Goal: Task Accomplishment & Management: Manage account settings

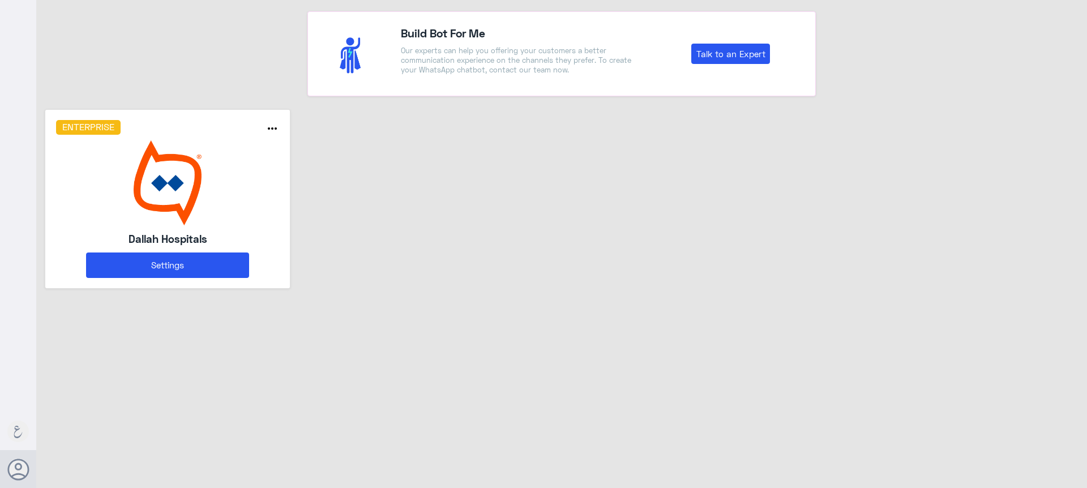
click at [245, 177] on img at bounding box center [168, 182] width 224 height 85
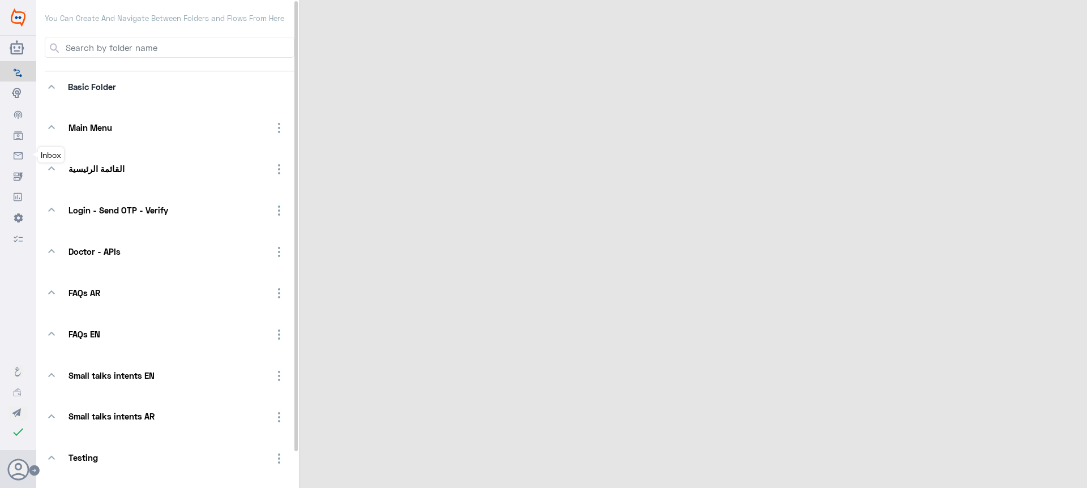
click at [14, 160] on icon at bounding box center [18, 156] width 9 height 9
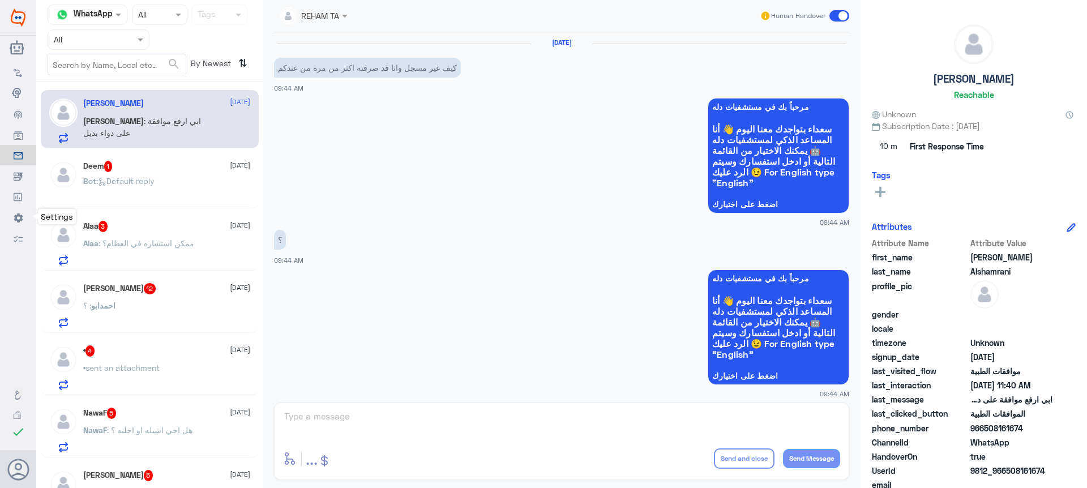
scroll to position [1104, 0]
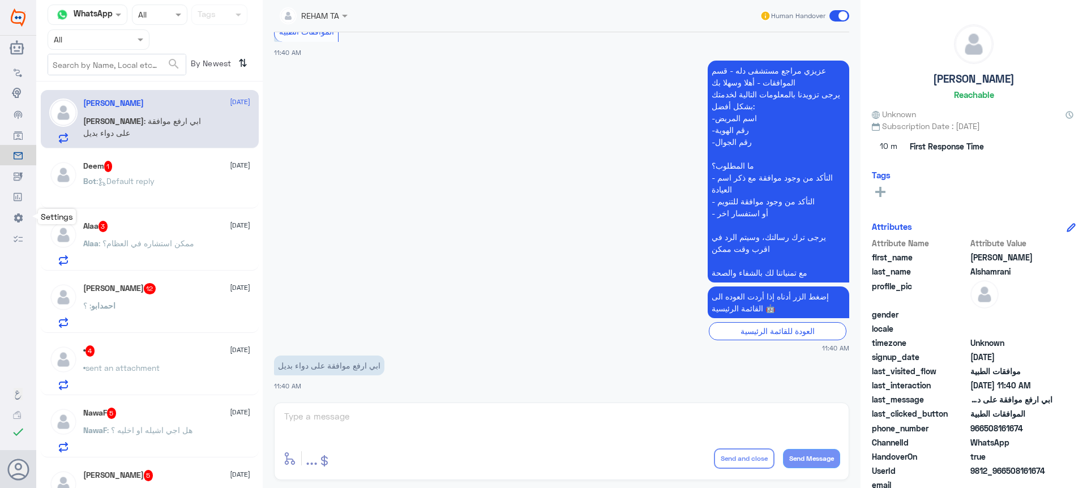
click at [14, 99] on icon at bounding box center [18, 93] width 12 height 12
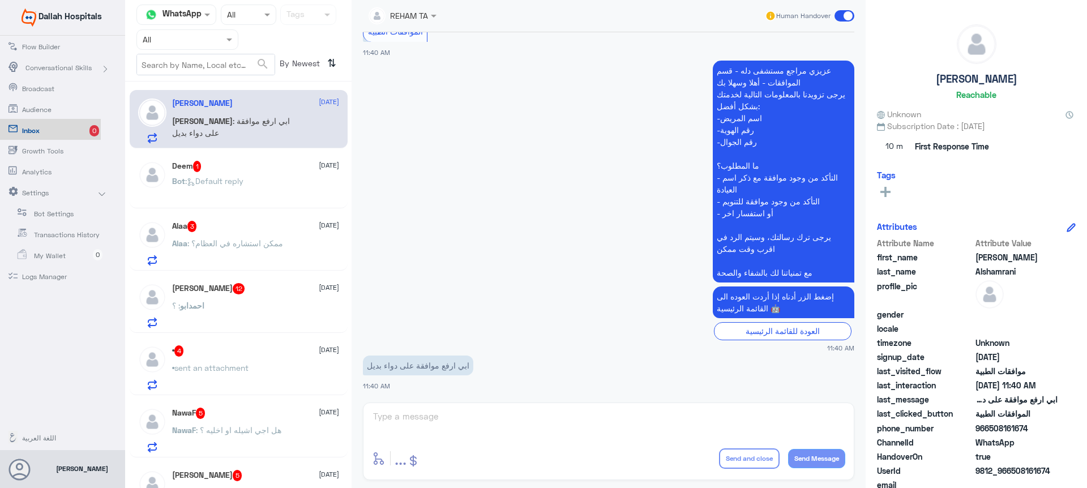
click at [50, 73] on span "Settings" at bounding box center [58, 68] width 66 height 10
click at [53, 216] on span "Bot Settings" at bounding box center [67, 214] width 66 height 10
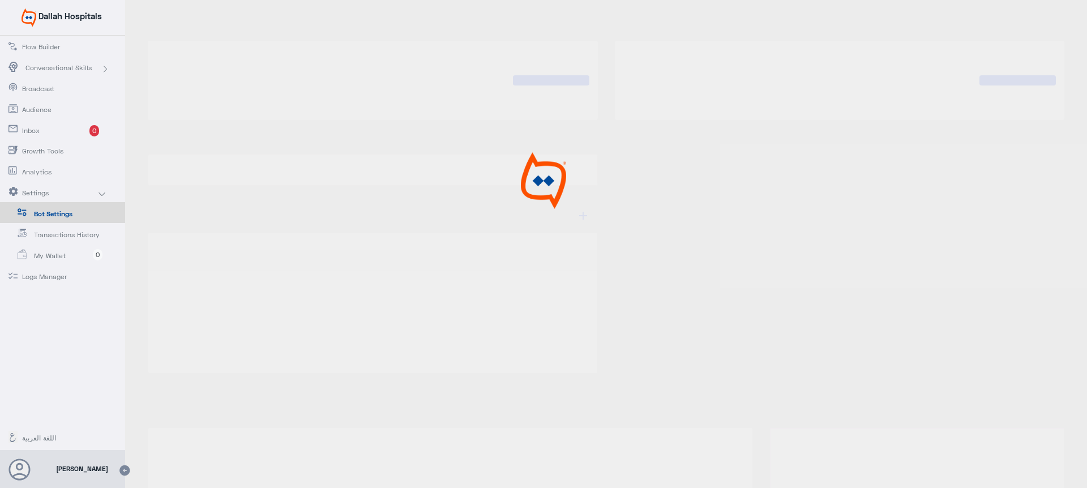
type input "Dallah Hospitals"
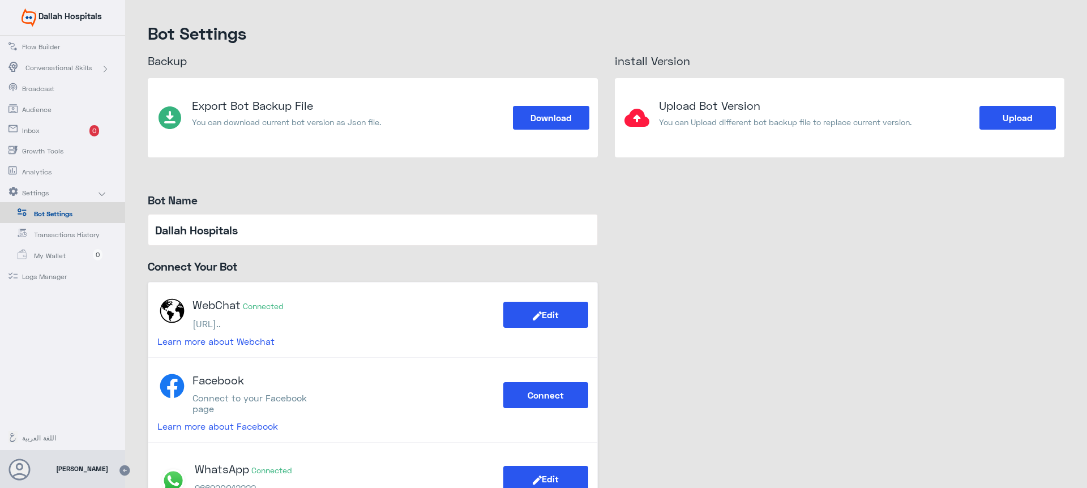
click at [124, 473] on use at bounding box center [124, 470] width 10 height 10
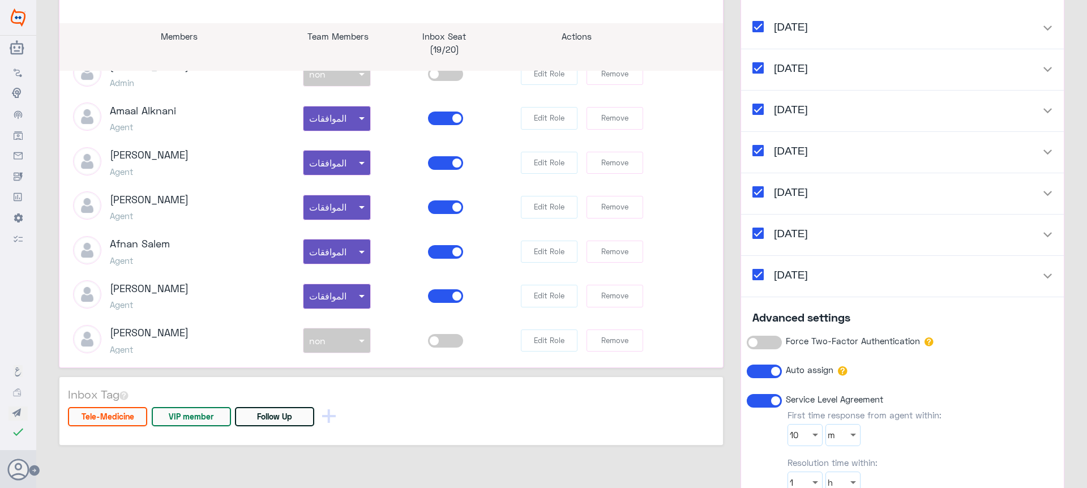
scroll to position [247, 0]
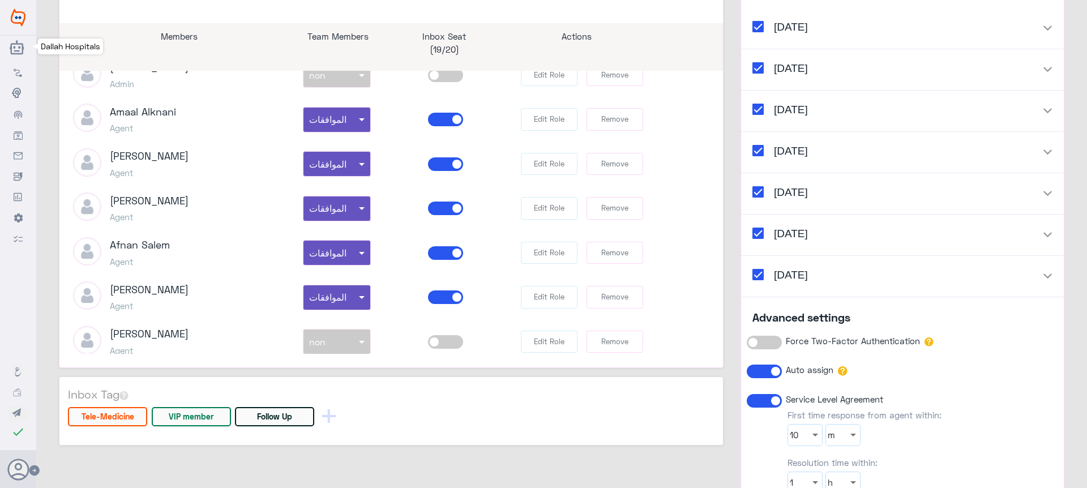
click at [12, 18] on img at bounding box center [18, 17] width 15 height 18
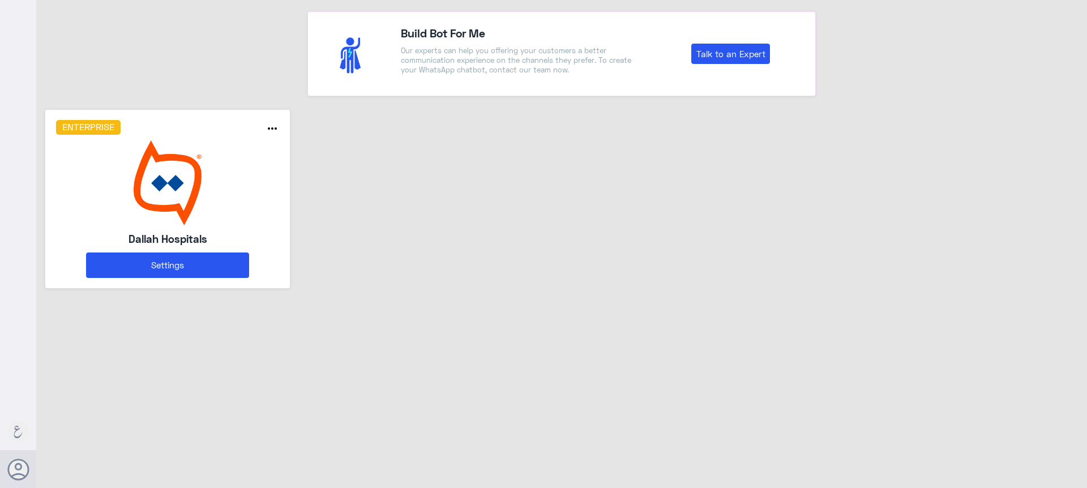
click at [131, 174] on img at bounding box center [168, 182] width 224 height 85
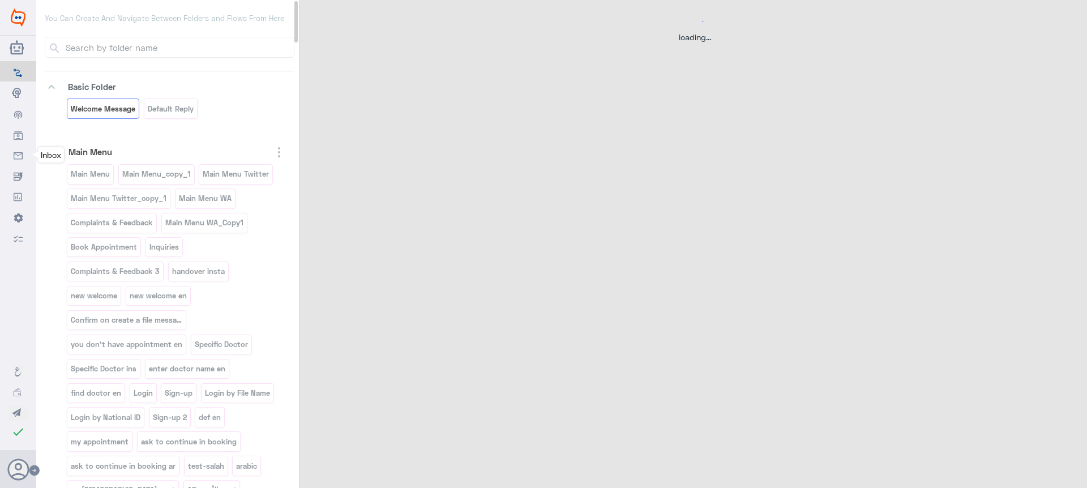
select select "1"
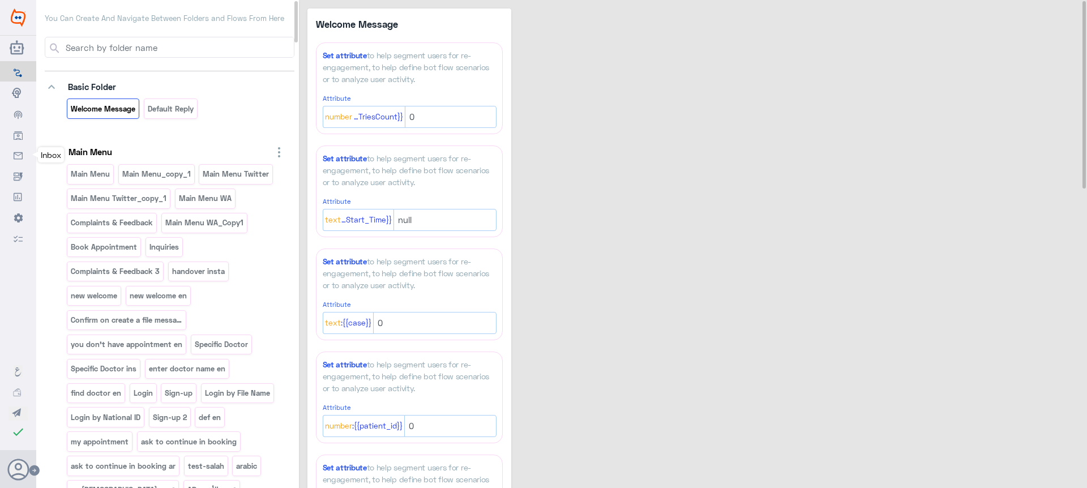
click at [22, 157] on icon at bounding box center [18, 156] width 9 height 9
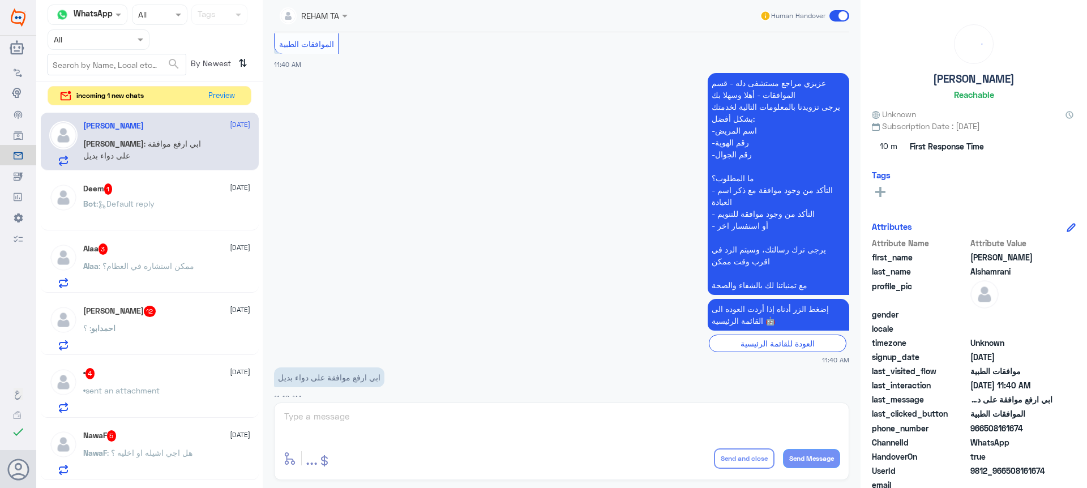
scroll to position [2240, 0]
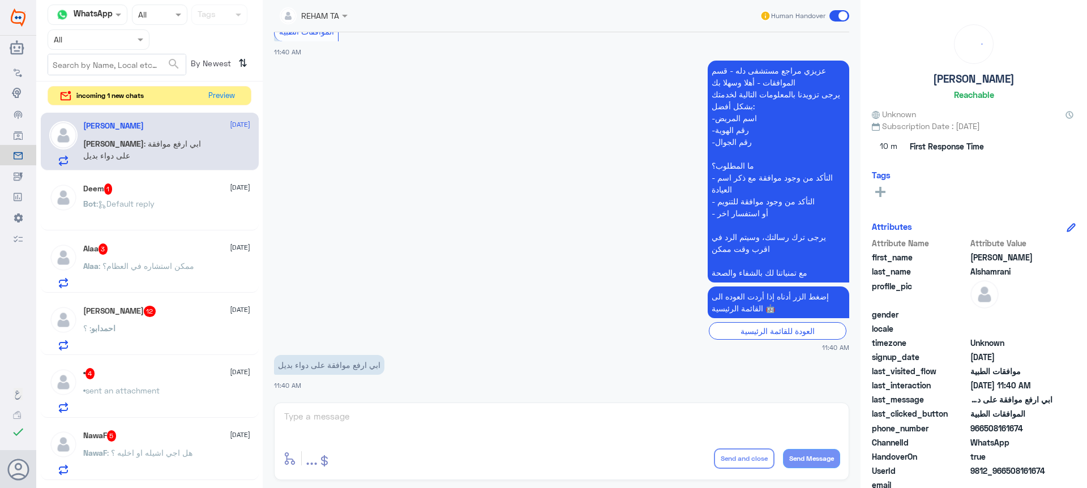
click at [326, 7] on div "REHAM TA" at bounding box center [309, 16] width 59 height 23
click at [331, 12] on div at bounding box center [313, 14] width 79 height 13
click at [344, 17] on span at bounding box center [345, 17] width 6 height 4
click at [326, 17] on div at bounding box center [313, 14] width 79 height 13
click at [344, 16] on span at bounding box center [345, 17] width 6 height 4
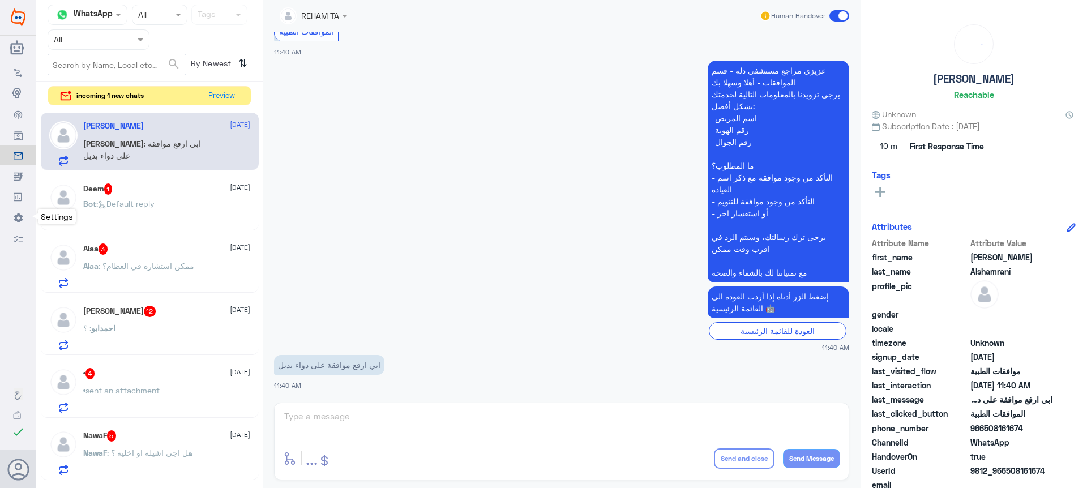
click at [10, 104] on link "Settings" at bounding box center [18, 93] width 36 height 22
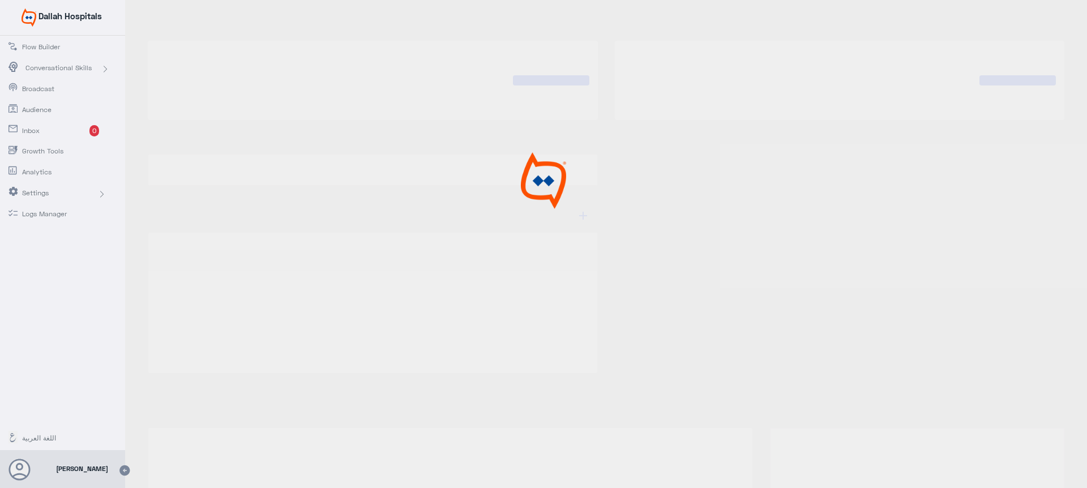
type input "Dallah Hospitals"
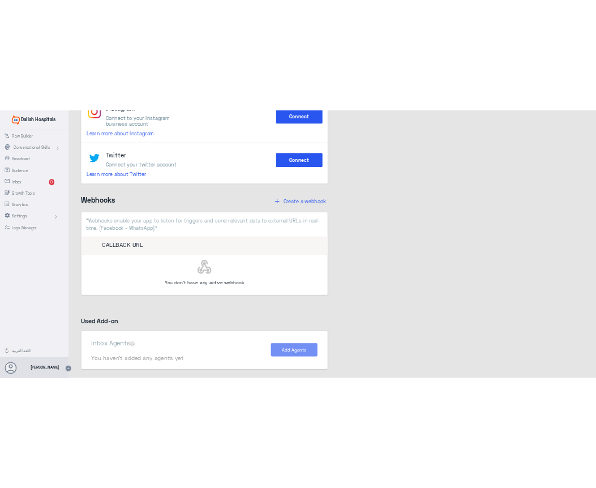
scroll to position [568, 0]
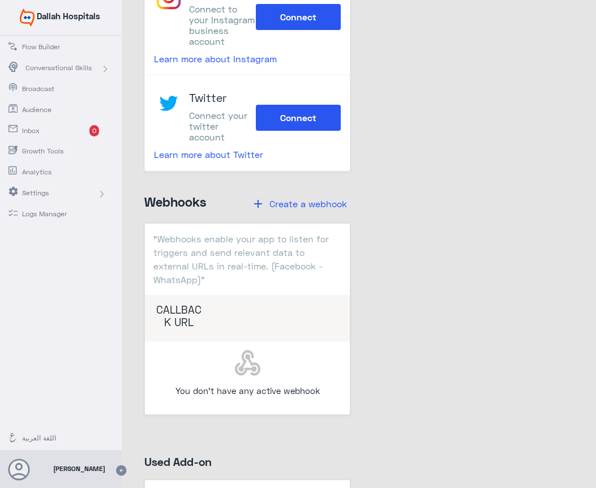
click at [47, 73] on span "Settings" at bounding box center [58, 68] width 66 height 10
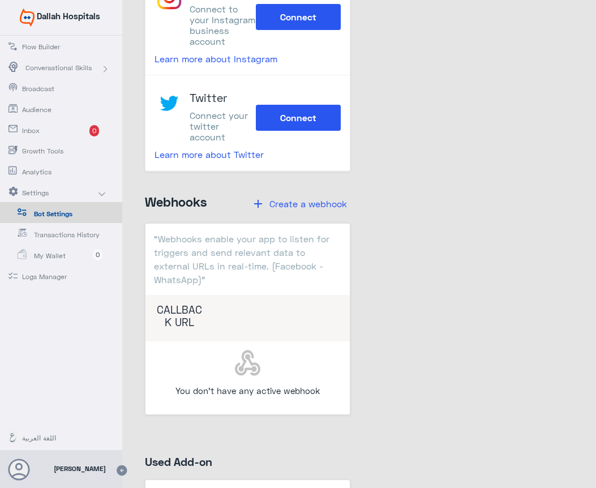
click at [49, 211] on span "Bot Settings" at bounding box center [67, 214] width 66 height 10
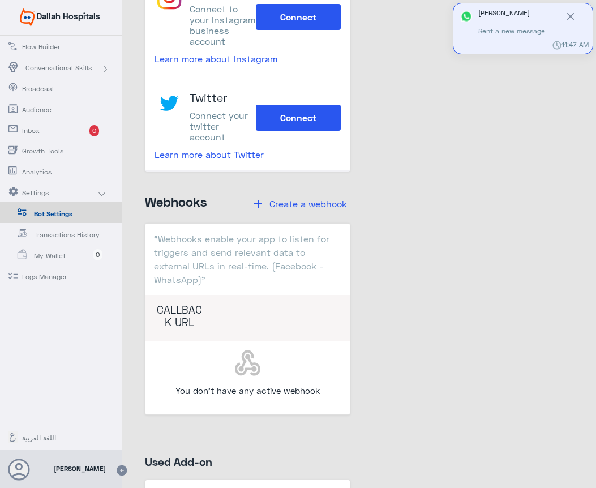
click at [48, 170] on span "Analytics" at bounding box center [55, 172] width 66 height 10
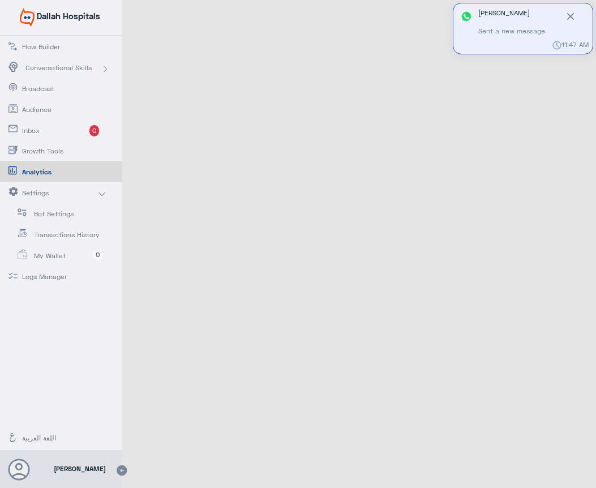
click at [54, 220] on link "Bot Settings" at bounding box center [61, 212] width 122 height 21
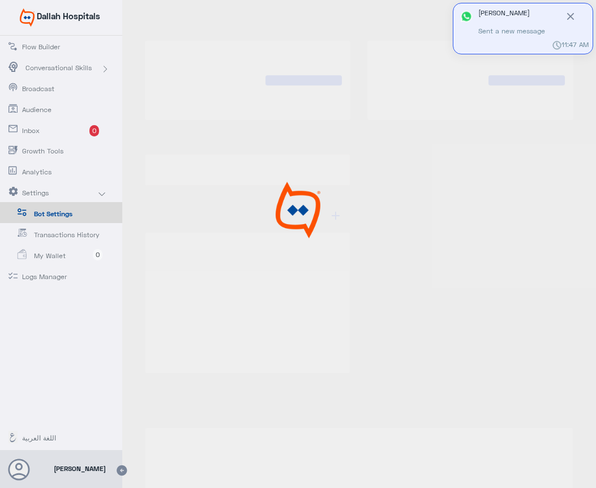
type input "Dallah Hospitals"
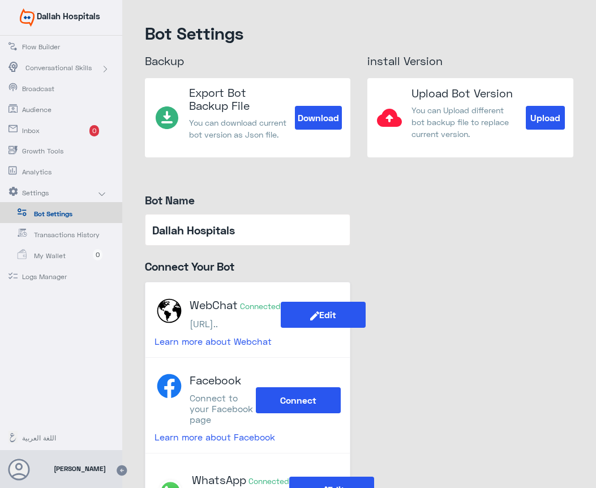
click at [20, 472] on icon at bounding box center [19, 470] width 23 height 23
click at [118, 469] on use at bounding box center [122, 470] width 10 height 10
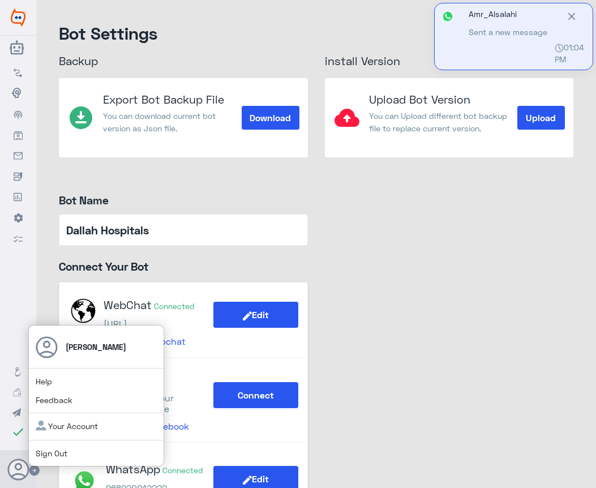
click at [55, 459] on span "Sign Out" at bounding box center [71, 453] width 70 height 12
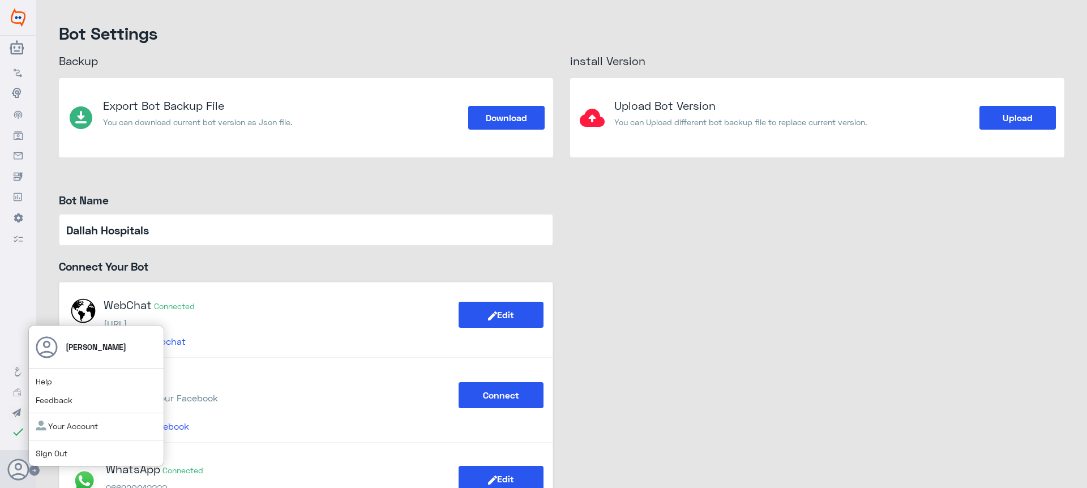
click at [58, 450] on link "Sign Out" at bounding box center [52, 453] width 32 height 10
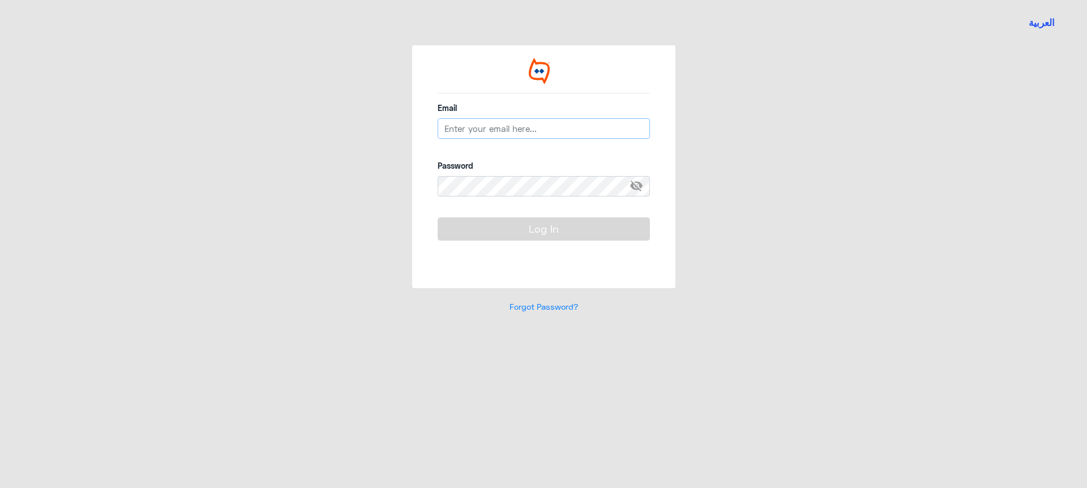
type input "[EMAIL_ADDRESS][DOMAIN_NAME]"
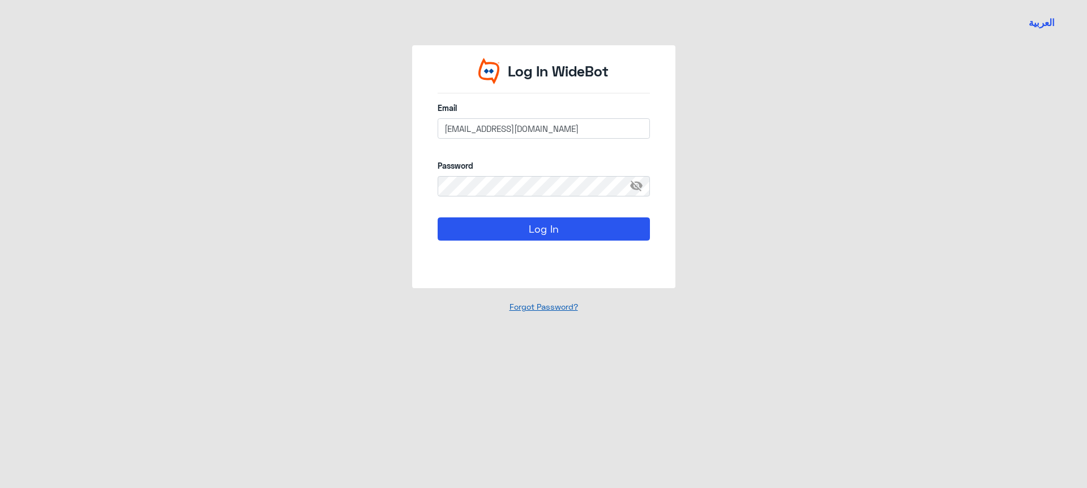
click at [548, 305] on link "Forgot Password?" at bounding box center [544, 307] width 69 height 10
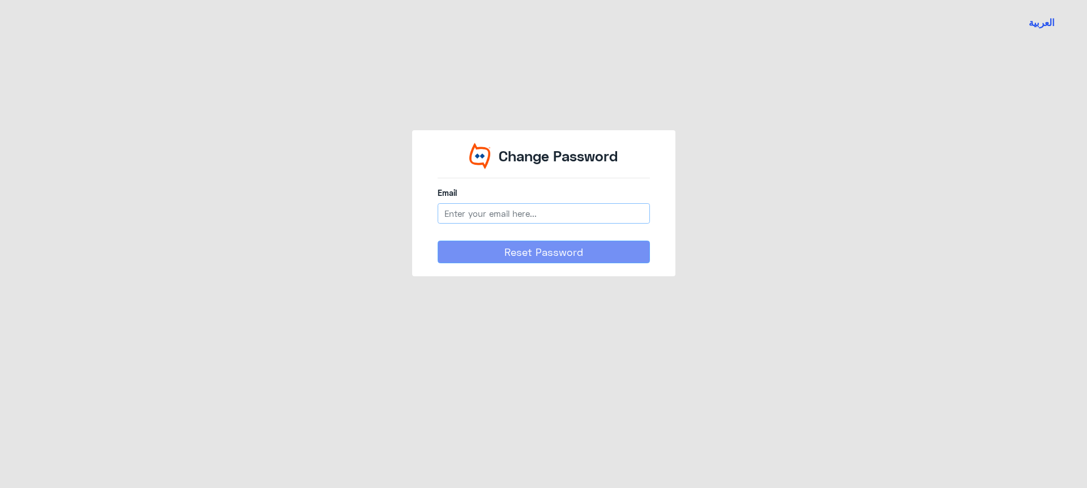
click at [497, 213] on input "email" at bounding box center [544, 213] width 212 height 20
type input "[EMAIL_ADDRESS][DOMAIN_NAME]"
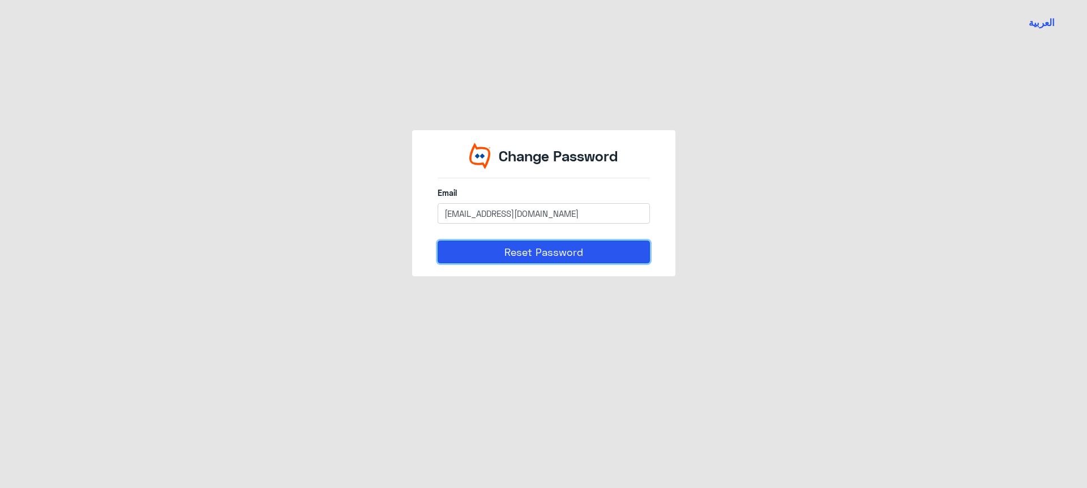
click at [512, 250] on button "Reset Password" at bounding box center [544, 252] width 212 height 23
